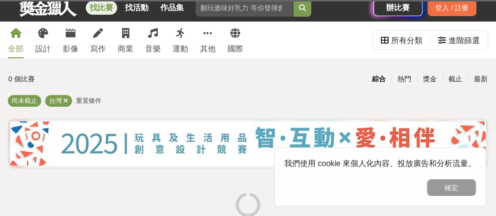
scroll to position [39, 0]
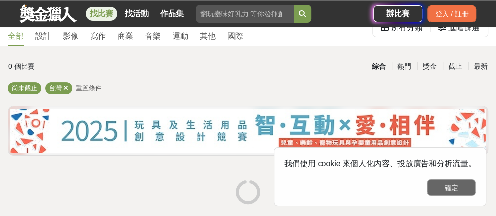
click at [456, 182] on button "確定" at bounding box center [451, 187] width 49 height 17
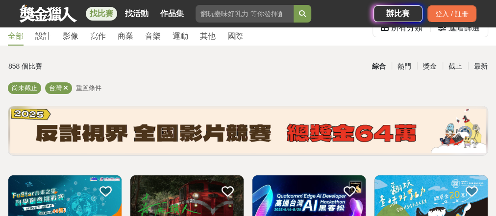
click at [59, 37] on div "全部 設計 影像 寫作 商業 音樂 運動 其他 國際" at bounding box center [125, 27] width 247 height 37
click at [51, 36] on div "設計" at bounding box center [43, 36] width 16 height 12
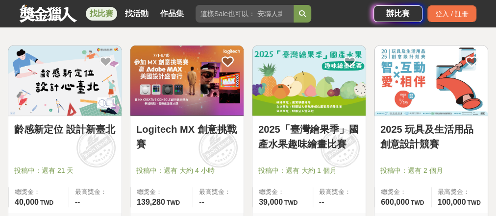
scroll to position [157, 0]
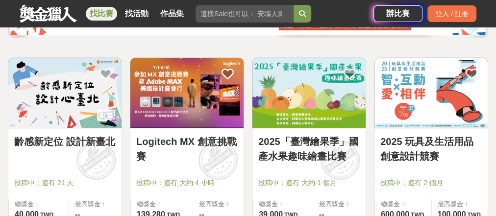
click at [443, 101] on img at bounding box center [430, 93] width 113 height 70
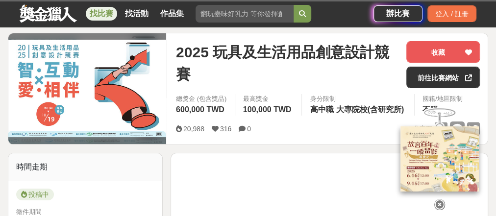
scroll to position [39, 0]
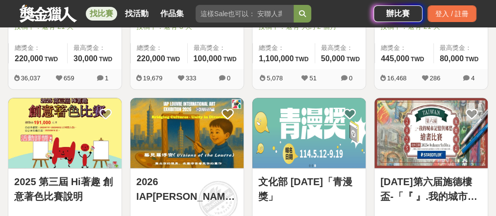
scroll to position [588, 0]
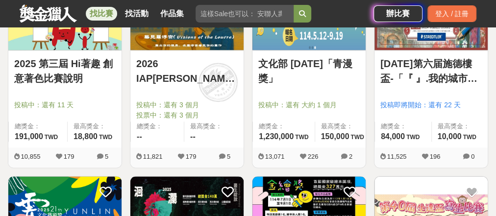
click at [297, 74] on link "文化部 [DATE]「青漫獎」" at bounding box center [308, 70] width 101 height 29
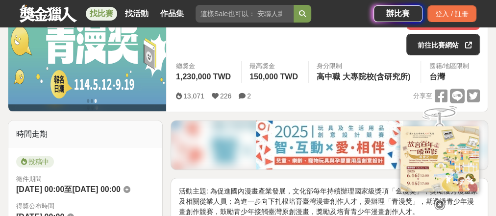
scroll to position [157, 0]
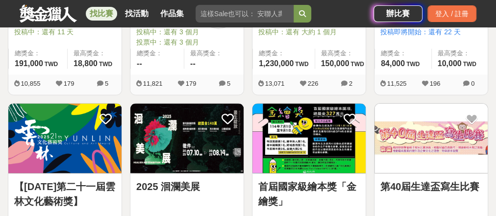
scroll to position [705, 0]
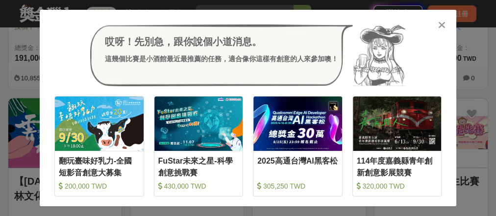
click at [443, 23] on icon at bounding box center [441, 25] width 7 height 10
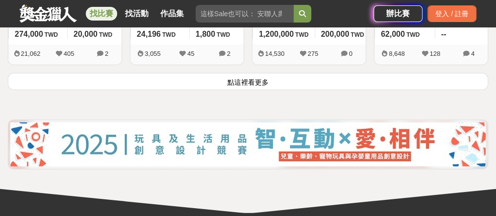
scroll to position [1332, 0]
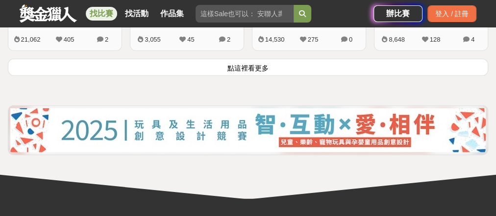
click at [221, 76] on button "點這裡看更多" at bounding box center [248, 67] width 480 height 17
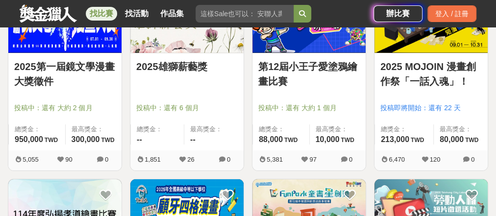
scroll to position [1567, 0]
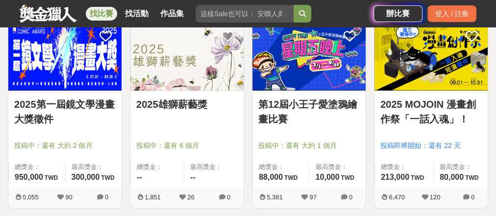
click at [408, 125] on link "2025 MOJOIN 漫畫創作祭「一話入魂」！" at bounding box center [430, 111] width 101 height 29
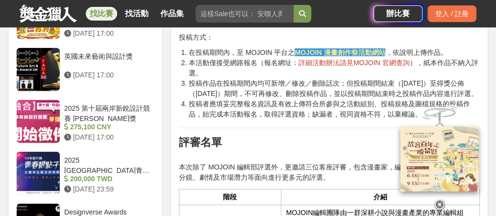
scroll to position [1293, 0]
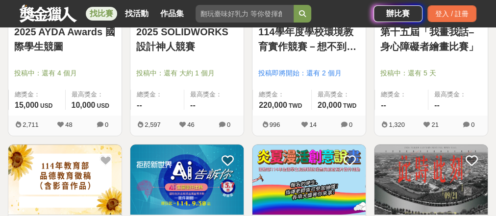
scroll to position [2194, 0]
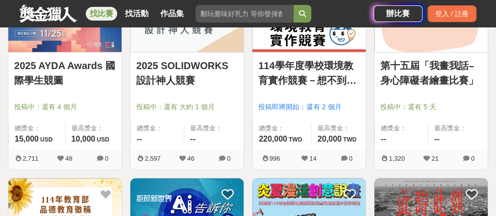
click at [84, 88] on link "2025 AYDA Awards 國際學生競圖" at bounding box center [64, 72] width 101 height 29
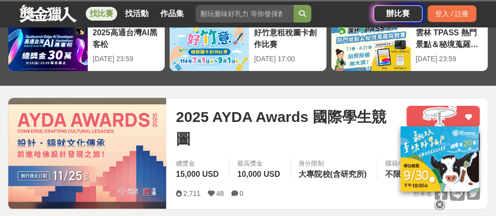
scroll to position [78, 0]
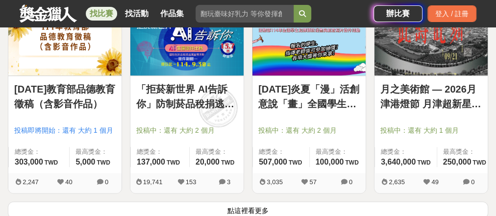
scroll to position [2415, 0]
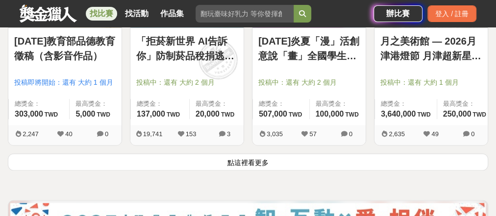
click at [291, 170] on button "點這裡看更多" at bounding box center [248, 161] width 480 height 17
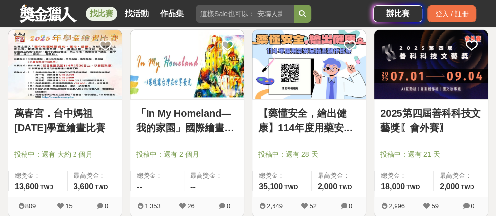
scroll to position [3590, 0]
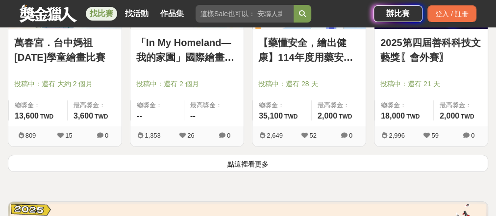
click at [241, 172] on button "點這裡看更多" at bounding box center [248, 163] width 480 height 17
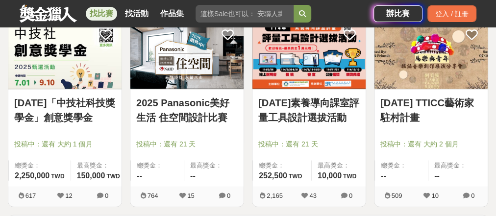
scroll to position [4805, 0]
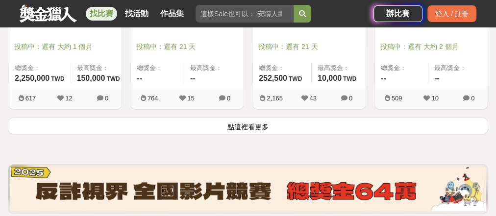
click at [245, 135] on button "點這裡看更多" at bounding box center [248, 126] width 480 height 17
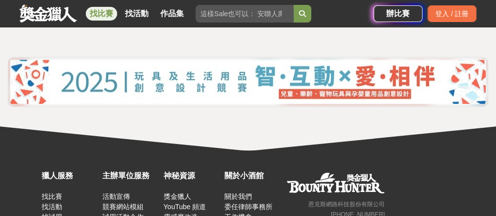
scroll to position [6137, 0]
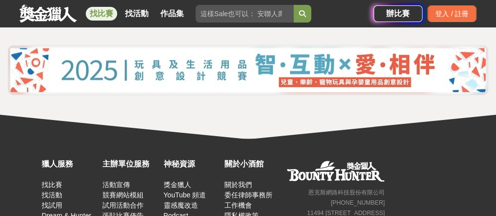
scroll to position [6059, 0]
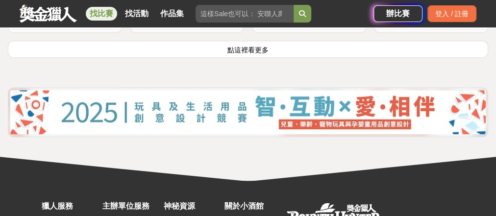
click at [271, 58] on button "點這裡看更多" at bounding box center [248, 49] width 480 height 17
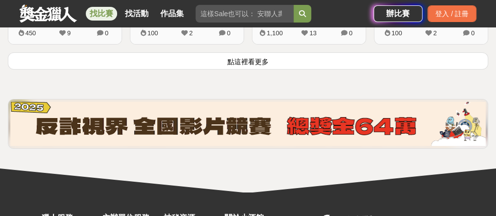
scroll to position [7234, 0]
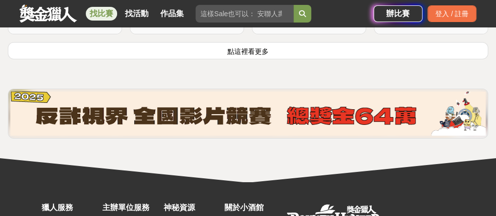
click at [241, 59] on button "點這裡看更多" at bounding box center [248, 50] width 480 height 17
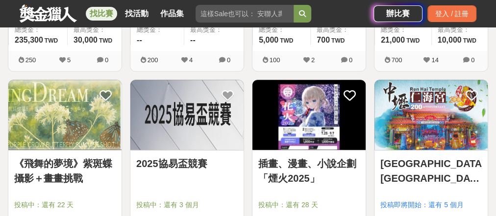
scroll to position [7861, 0]
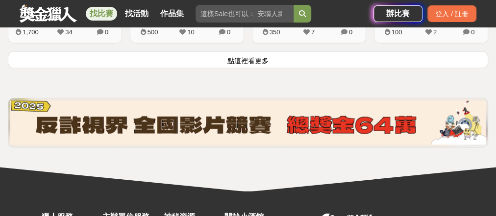
scroll to position [8409, 0]
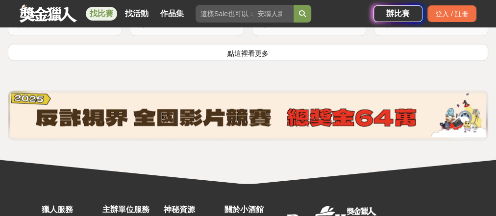
click at [354, 61] on button "點這裡看更多" at bounding box center [248, 52] width 480 height 17
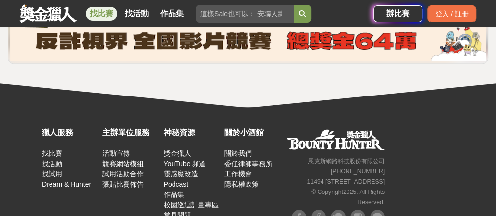
scroll to position [9663, 0]
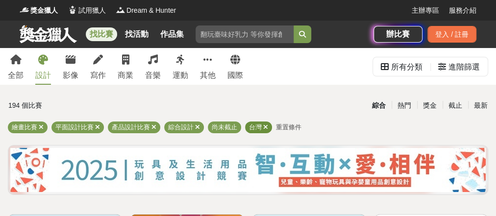
click at [268, 126] on icon at bounding box center [265, 127] width 5 height 6
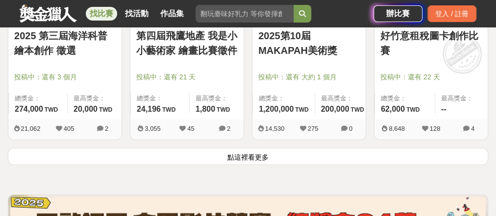
scroll to position [1254, 0]
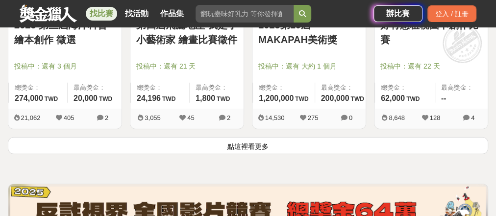
click at [232, 154] on button "點這裡看更多" at bounding box center [248, 145] width 480 height 17
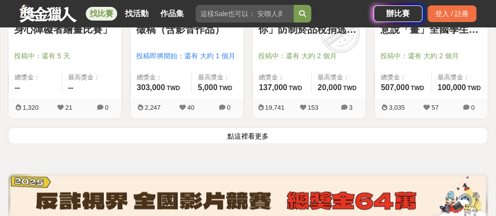
scroll to position [2429, 0]
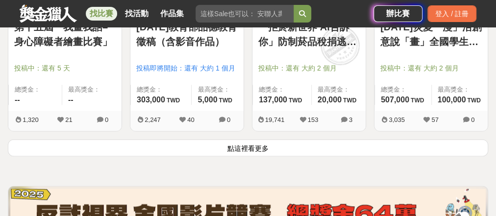
click at [219, 156] on button "點這裡看更多" at bounding box center [248, 147] width 480 height 17
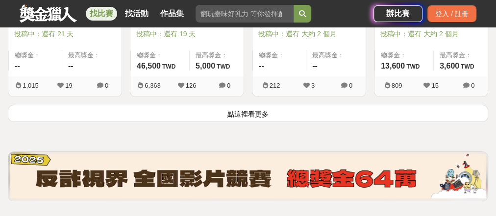
scroll to position [3683, 0]
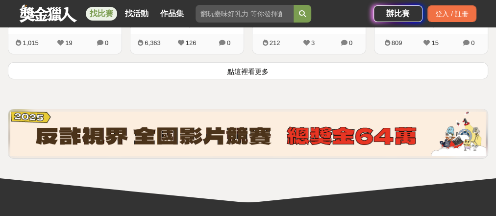
click at [267, 79] on button "點這裡看更多" at bounding box center [248, 70] width 480 height 17
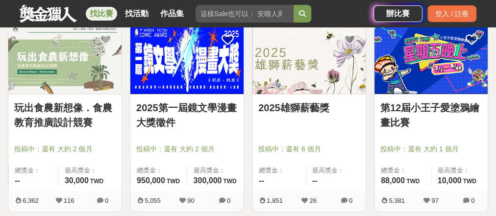
scroll to position [1567, 0]
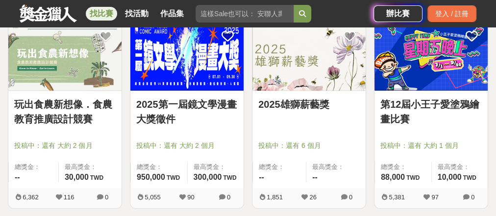
click at [204, 91] on img at bounding box center [186, 56] width 113 height 70
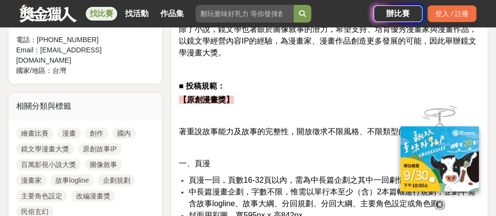
scroll to position [392, 0]
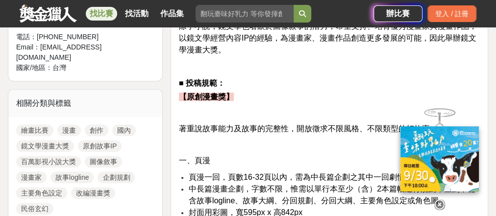
click at [437, 207] on icon at bounding box center [439, 204] width 11 height 11
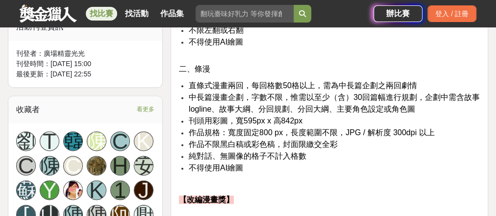
scroll to position [549, 0]
